Goal: Information Seeking & Learning: Learn about a topic

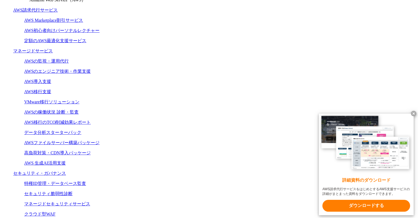
scroll to position [247, 0]
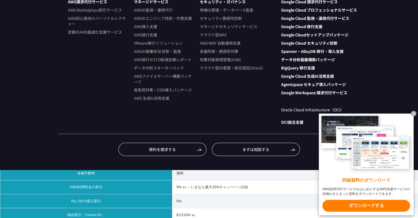
click at [415, 112] on x-t at bounding box center [413, 113] width 5 height 5
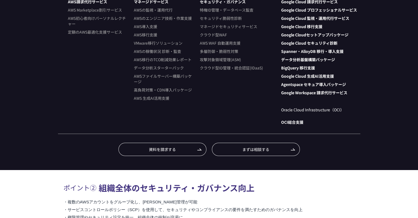
drag, startPoint x: 305, startPoint y: 115, endPoint x: 297, endPoint y: 118, distance: 8.0
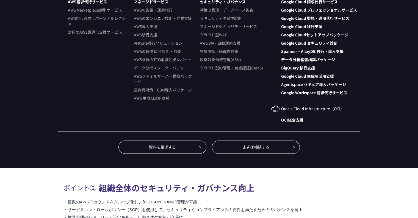
click at [304, 112] on h3 "ポイント① AWS利用料が 5％割引、技術サポートが無料" at bounding box center [209, 105] width 291 height 16
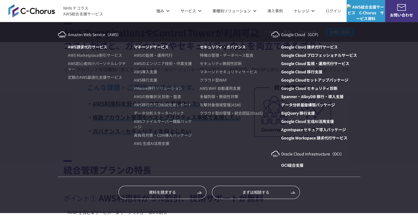
scroll to position [82, 0]
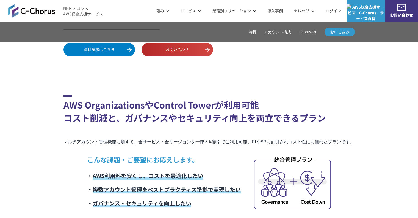
click at [234, 164] on p "こんな課題・ご要望にお応えします。" at bounding box center [164, 159] width 154 height 10
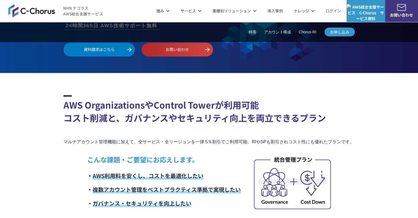
click at [165, 126] on section "AWS OrganizationsやControl Towerが利用可能 コスト削減と、ガバナンスやセキュリティ向上を両立できるプラン マルチアカウント管理機…" at bounding box center [209, 152] width 291 height 115
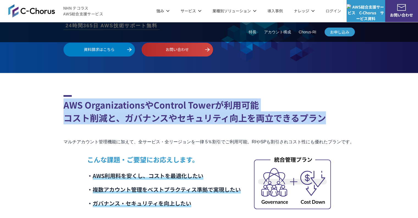
drag, startPoint x: 326, startPoint y: 118, endPoint x: 54, endPoint y: 105, distance: 272.3
click at [123, 117] on h2 "AWS OrganizationsやControl Towerが利用可能 コスト削減と、ガバナンスやセキュリティ向上を両立できるプラン" at bounding box center [209, 109] width 291 height 29
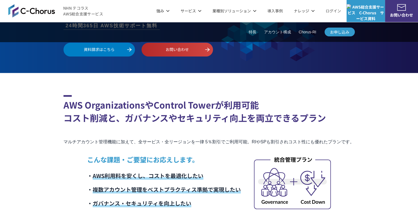
click at [186, 125] on section "AWS OrganizationsやControl Towerが利用可能 コスト削減と、ガバナンスやセキュリティ向上を両立できるプラン マルチアカウント管理機…" at bounding box center [209, 152] width 291 height 115
click at [184, 122] on h2 "AWS OrganizationsやControl Towerが利用可能 コスト削減と、ガバナンスやセキュリティ向上を両立できるプラン" at bounding box center [209, 109] width 291 height 29
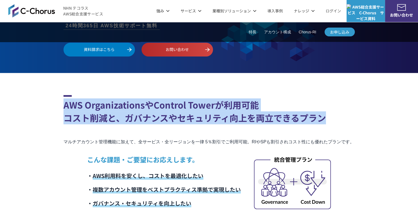
drag, startPoint x: 324, startPoint y: 117, endPoint x: 65, endPoint y: 108, distance: 260.0
click at [65, 108] on h2 "AWS OrganizationsやControl Towerが利用可能 コスト削減と、ガバナンスやセキュリティ向上を両立できるプラン" at bounding box center [209, 109] width 291 height 29
click at [86, 112] on h2 "AWS OrganizationsやControl Towerが利用可能 コスト削減と、ガバナンスやセキュリティ向上を両立できるプラン" at bounding box center [209, 109] width 291 height 29
drag, startPoint x: 65, startPoint y: 103, endPoint x: 328, endPoint y: 112, distance: 262.5
click at [328, 112] on h2 "AWS OrganizationsやControl Towerが利用可能 コスト削減と、ガバナンスやセキュリティ向上を両立できるプラン" at bounding box center [209, 109] width 291 height 29
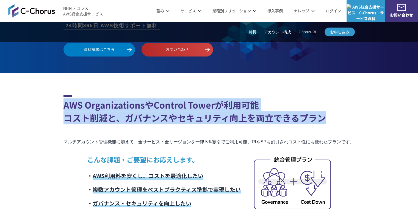
click at [326, 111] on h2 "AWS OrganizationsやControl Towerが利用可能 コスト削減と、ガバナンスやセキュリティ向上を両立できるプラン" at bounding box center [209, 109] width 291 height 29
click at [332, 113] on h2 "AWS OrganizationsやControl Towerが利用可能 コスト削減と、ガバナンスやセキュリティ向上を両立できるプラン" at bounding box center [209, 109] width 291 height 29
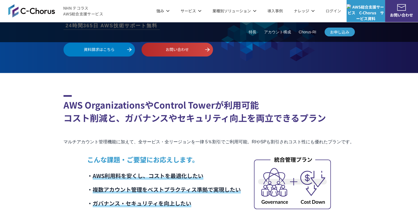
click at [322, 117] on h2 "AWS OrganizationsやControl Towerが利用可能 コスト削減と、ガバナンスやセキュリティ向上を両立できるプラン" at bounding box center [209, 109] width 291 height 29
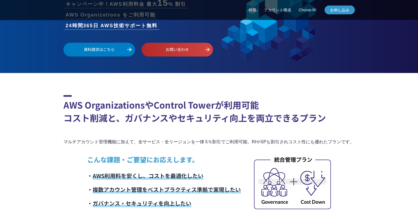
scroll to position [220, 0]
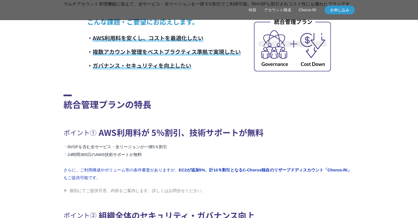
click at [237, 134] on h3 "ポイント① AWS利用料が 5％割引、技術サポートが無料" at bounding box center [209, 132] width 291 height 16
click at [220, 86] on section "統合管理プランの特長 ポイント① AWS利用料が 5％割引、技術サポートが無料 RI/SPを含む全サービス・全リージョンが一律5％割引 24時間365日のAW…" at bounding box center [209, 190] width 291 height 268
